Goal: Navigation & Orientation: Find specific page/section

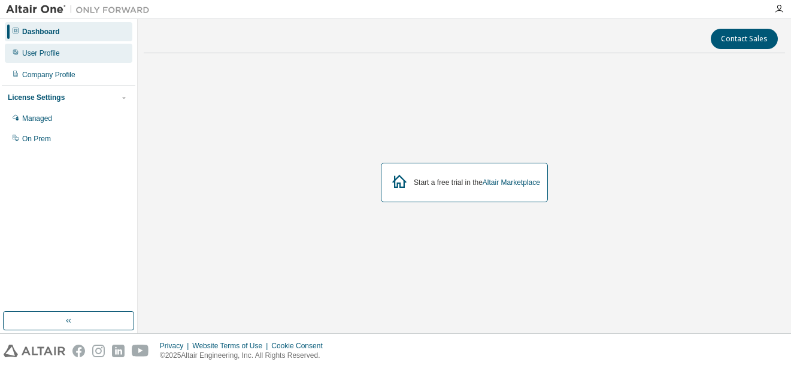
click at [80, 50] on div "User Profile" at bounding box center [69, 53] width 128 height 19
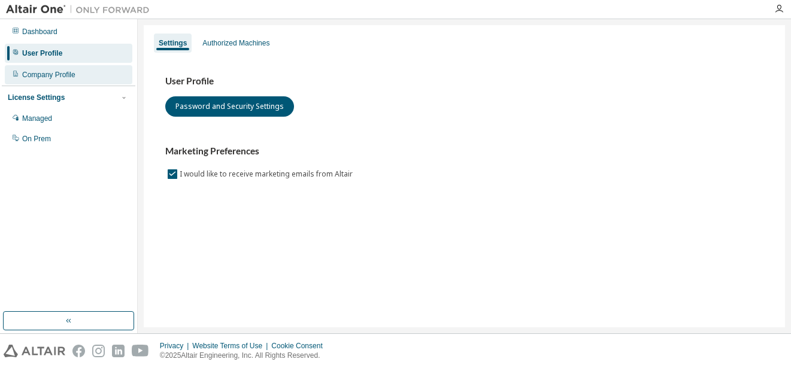
click at [83, 72] on div "Company Profile" at bounding box center [69, 74] width 128 height 19
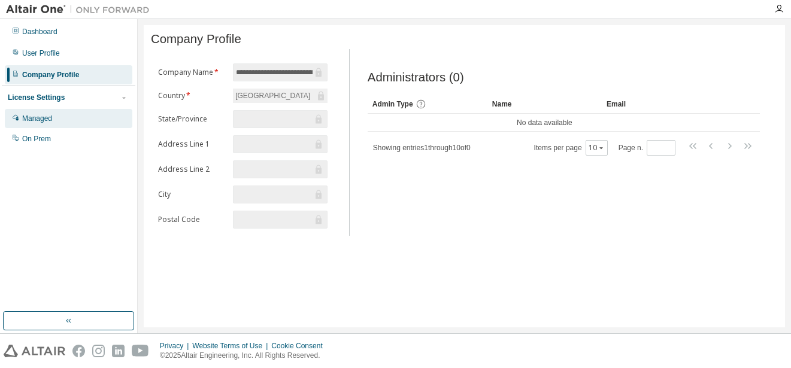
click at [78, 111] on div "Managed" at bounding box center [69, 118] width 128 height 19
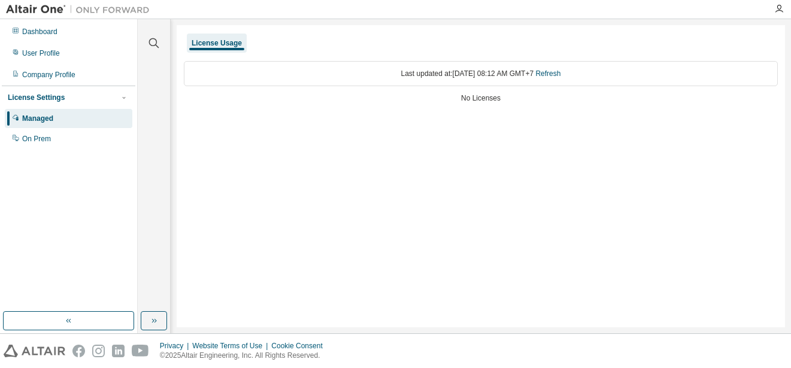
click at [436, 75] on div "Last updated at: Mon 2025-08-18 08:12 AM GMT+7 Refresh" at bounding box center [481, 73] width 594 height 25
click at [72, 145] on div "On Prem" at bounding box center [69, 138] width 128 height 19
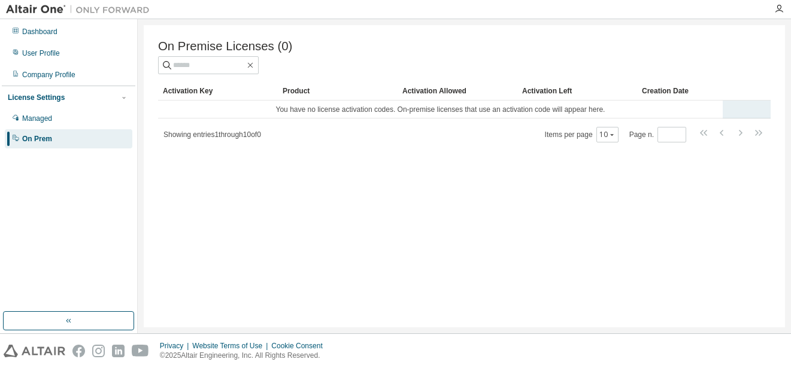
click at [219, 116] on td "You have no license activation codes. On-premise licenses that use an activatio…" at bounding box center [440, 110] width 565 height 18
click at [213, 112] on td "You have no license activation codes. On-premise licenses that use an activatio…" at bounding box center [440, 110] width 565 height 18
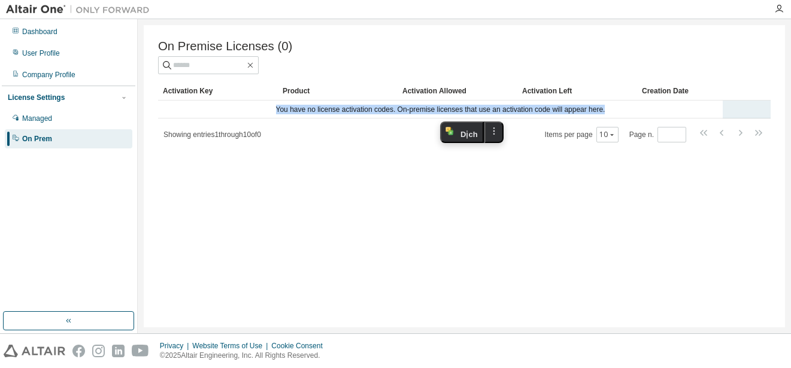
click at [213, 112] on td "You have no license activation codes. On-premise licenses that use an activatio…" at bounding box center [440, 110] width 565 height 18
click at [174, 108] on td "You have no license activation codes. On-premise licenses that use an activatio…" at bounding box center [440, 110] width 565 height 18
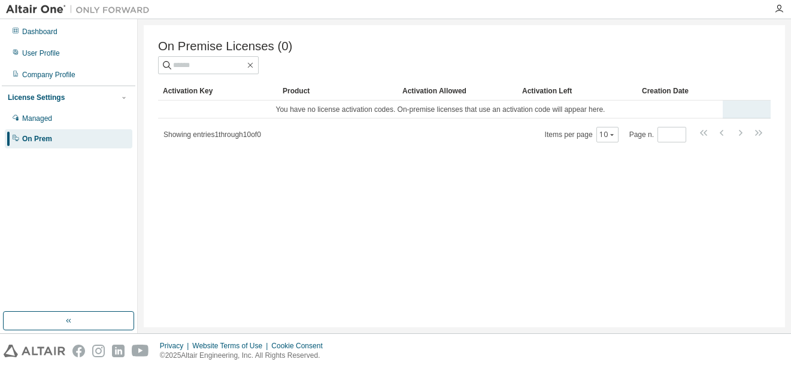
click at [170, 110] on td "You have no license activation codes. On-premise licenses that use an activatio…" at bounding box center [440, 110] width 565 height 18
click at [57, 133] on div "On Prem" at bounding box center [69, 138] width 128 height 19
click at [58, 74] on div "Company Profile" at bounding box center [48, 75] width 53 height 10
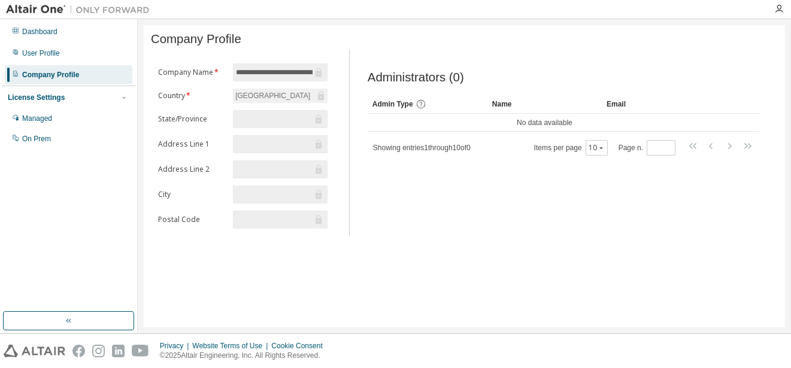
click at [60, 99] on div "License Settings" at bounding box center [69, 97] width 122 height 11
click at [57, 101] on div "License Settings" at bounding box center [36, 98] width 57 height 10
click at [38, 50] on div "User Profile" at bounding box center [41, 54] width 38 height 10
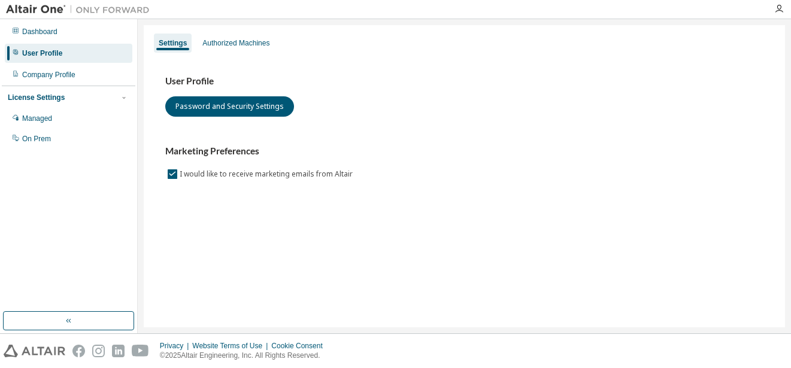
click at [50, 104] on div "License Settings Managed On Prem" at bounding box center [69, 118] width 134 height 64
click at [50, 116] on div "Managed" at bounding box center [37, 119] width 30 height 10
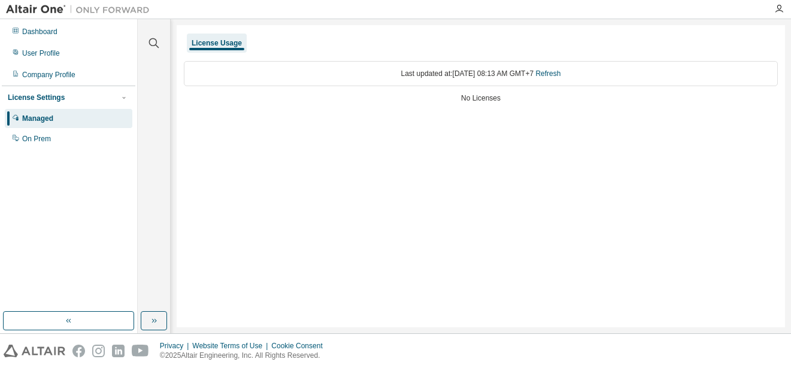
click at [431, 89] on div "Last updated at: Mon 2025-08-18 08:13 AM GMT+7 Refresh No Licenses" at bounding box center [481, 83] width 594 height 59
click at [19, 142] on div "On Prem" at bounding box center [69, 138] width 128 height 19
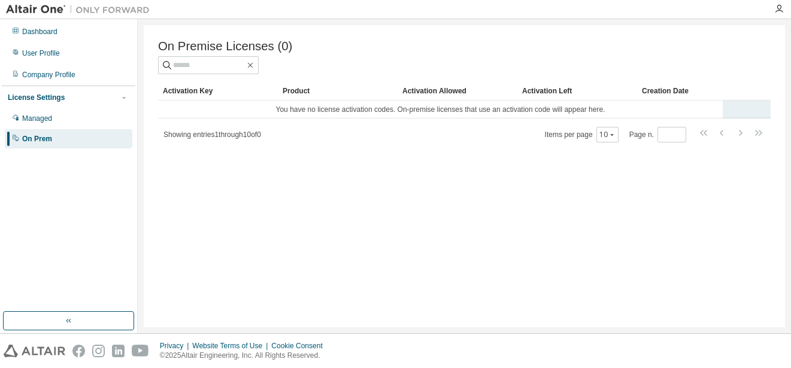
click at [246, 114] on td "You have no license activation codes. On-premise licenses that use an activatio…" at bounding box center [440, 110] width 565 height 18
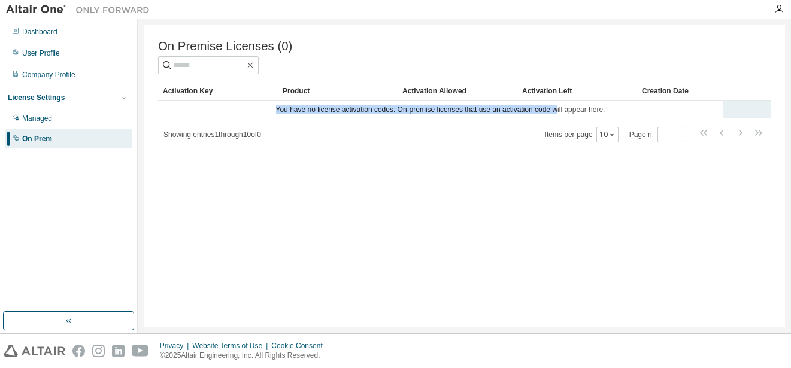
drag, startPoint x: 278, startPoint y: 108, endPoint x: 555, endPoint y: 117, distance: 277.5
click at [555, 117] on td "You have no license activation codes. On-premise licenses that use an activatio…" at bounding box center [440, 110] width 565 height 18
click at [409, 130] on div "Showing entries 1 through 10 of 0 Items per page 10 Page n. *" at bounding box center [464, 134] width 613 height 17
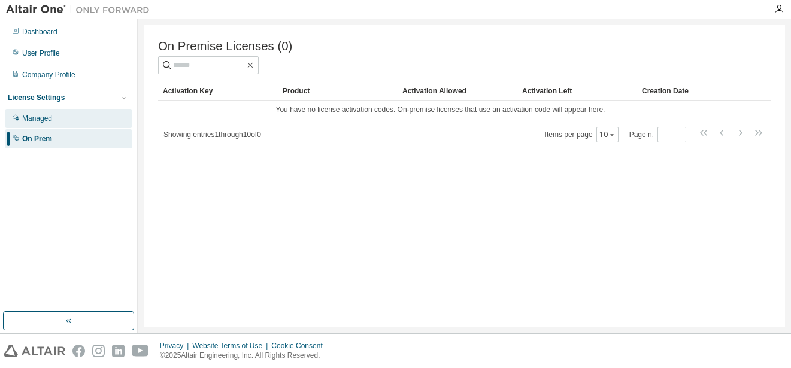
click at [57, 122] on div "Managed" at bounding box center [69, 118] width 128 height 19
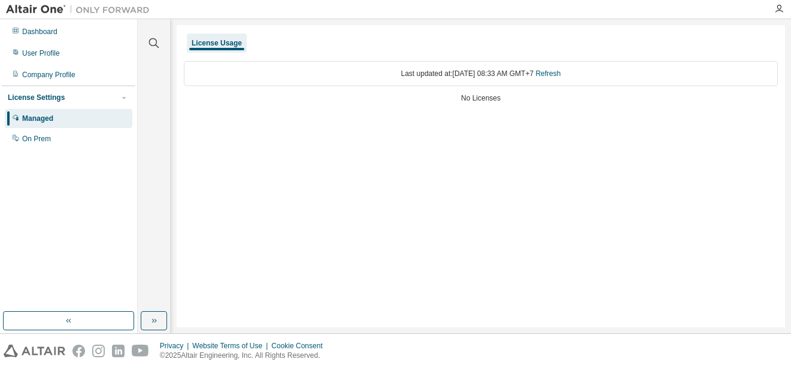
click at [26, 16] on div at bounding box center [78, 9] width 156 height 19
click at [26, 14] on img at bounding box center [81, 10] width 150 height 12
click at [83, 130] on div "On Prem" at bounding box center [69, 138] width 128 height 19
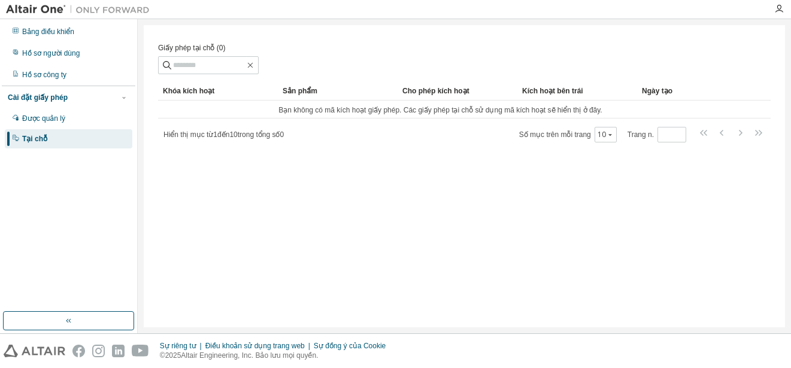
click at [421, 176] on div "Giấy phép tại chỗ (0) Thông thoáng Trọng tải Cứu Lưu dưới dạng Cánh đồng Người …" at bounding box center [464, 176] width 641 height 302
click at [31, 114] on font "Được quản lý" at bounding box center [43, 118] width 43 height 8
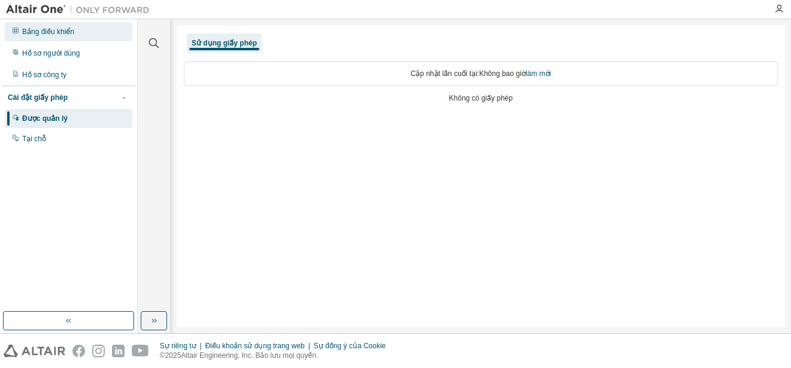
click at [22, 29] on div "Bảng điều khiển" at bounding box center [69, 31] width 128 height 19
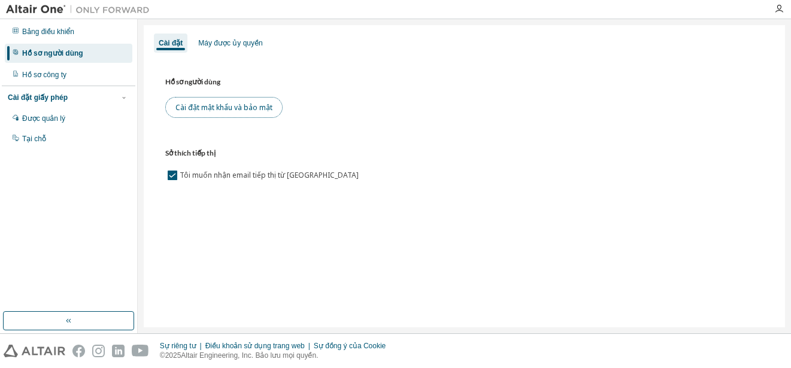
click at [198, 108] on font "Cài đặt mật khẩu và bảo mật" at bounding box center [223, 107] width 97 height 10
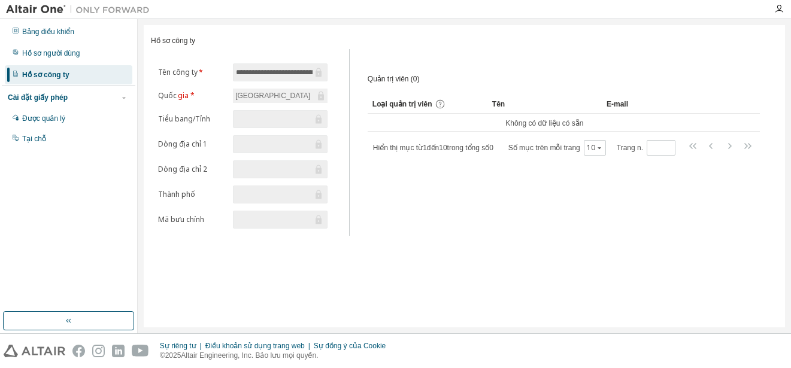
click at [259, 103] on div "Việt Nam" at bounding box center [280, 96] width 95 height 14
click at [255, 128] on span at bounding box center [280, 119] width 95 height 18
click at [253, 122] on input "text" at bounding box center [274, 119] width 77 height 12
click at [226, 225] on form "**********" at bounding box center [242, 145] width 169 height 165
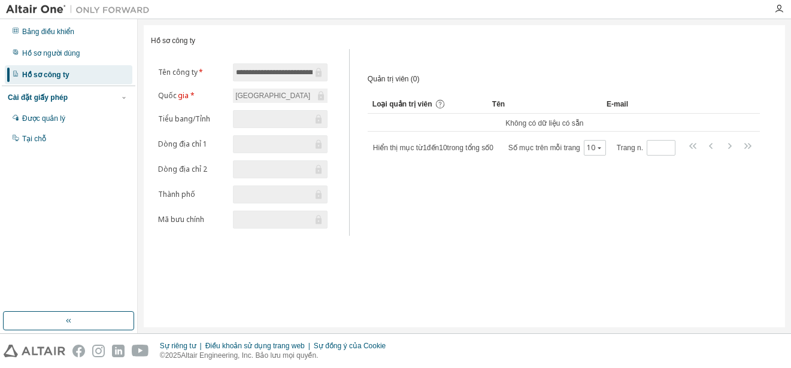
click at [270, 226] on input "text" at bounding box center [274, 220] width 77 height 12
